Goal: Information Seeking & Learning: Understand process/instructions

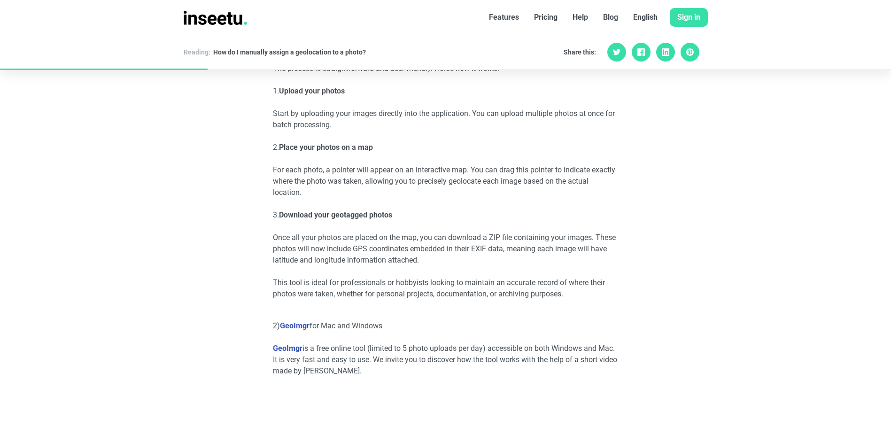
scroll to position [940, 0]
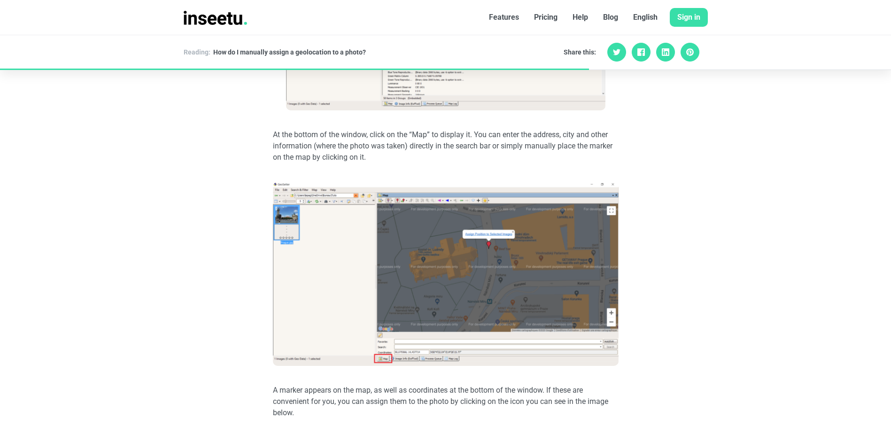
scroll to position [1891, 0]
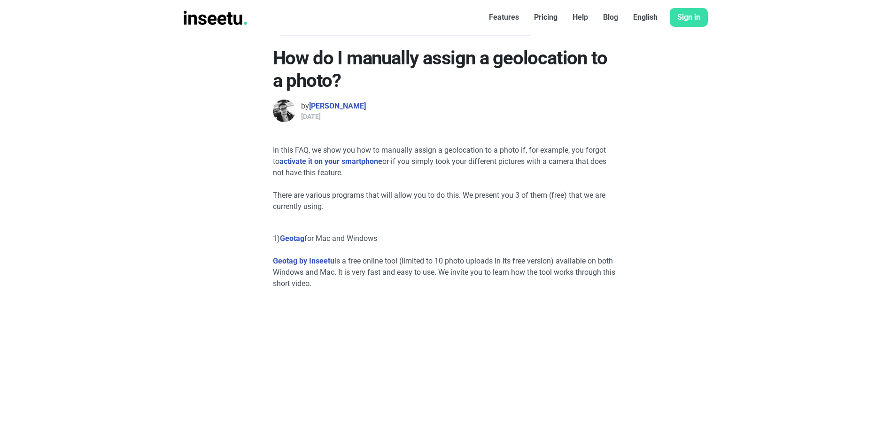
scroll to position [282, 0]
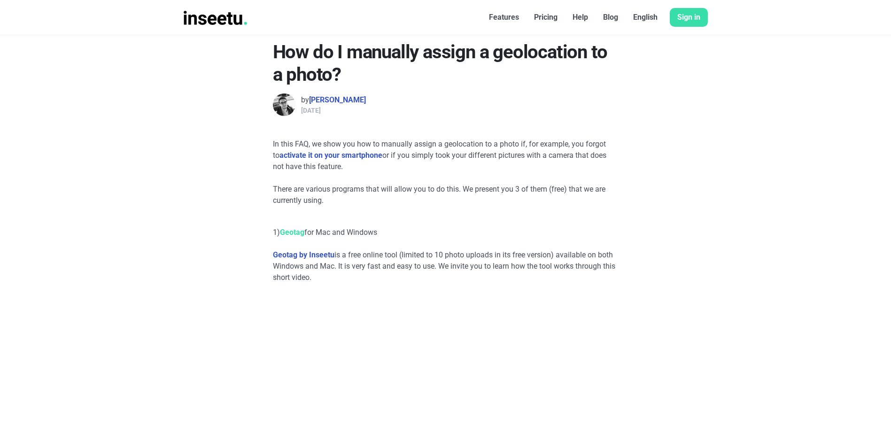
click at [296, 234] on link "Geotag" at bounding box center [292, 232] width 24 height 9
